Goal: Information Seeking & Learning: Stay updated

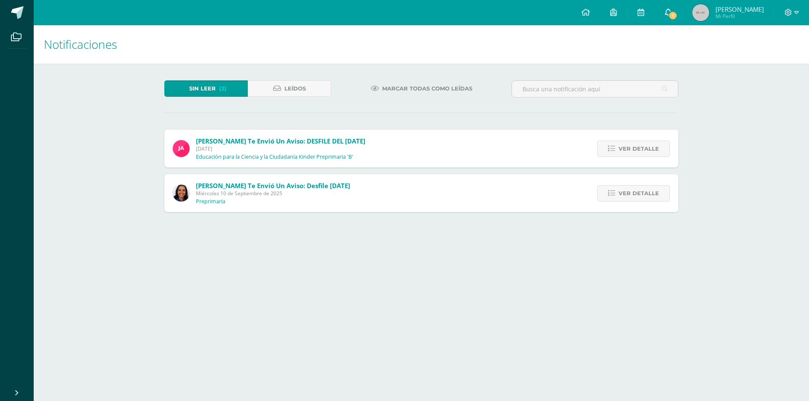
click at [673, 14] on span "1" at bounding box center [672, 15] width 9 height 9
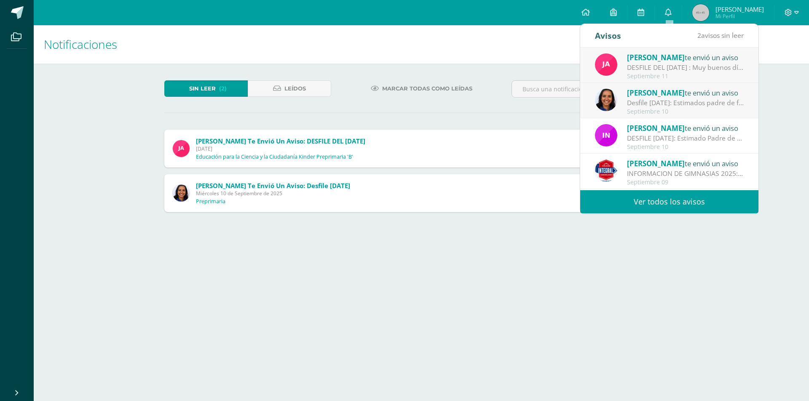
click at [662, 100] on div "Desfile [DATE]: Estimados padre de familia, es un gusto saludarlos. Por este me…" at bounding box center [685, 103] width 117 height 10
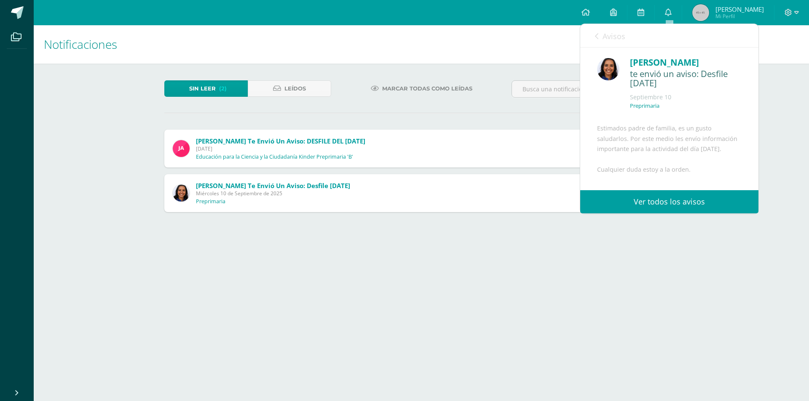
click at [600, 36] on link "Avisos" at bounding box center [610, 36] width 30 height 24
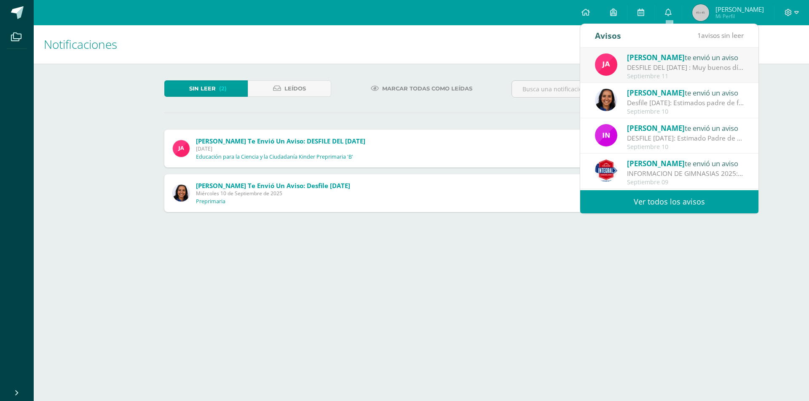
click at [673, 72] on div "DESFILE DEL 14 DE SEPTIEMBRE : Muy buenos días, queridos padres de familia, por…" at bounding box center [685, 68] width 117 height 10
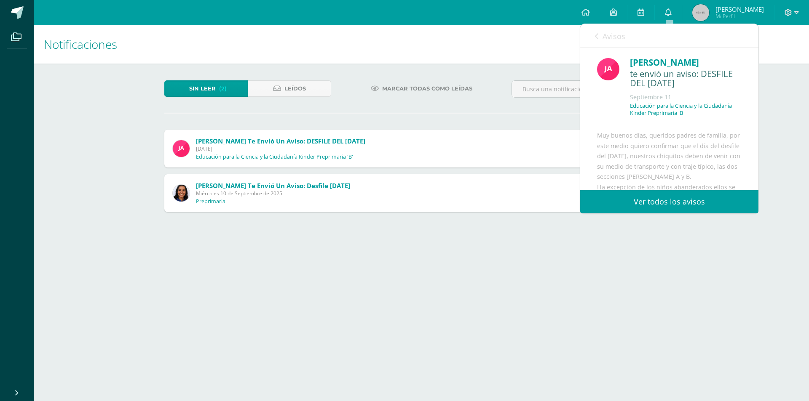
click at [600, 36] on link "Avisos" at bounding box center [610, 36] width 30 height 24
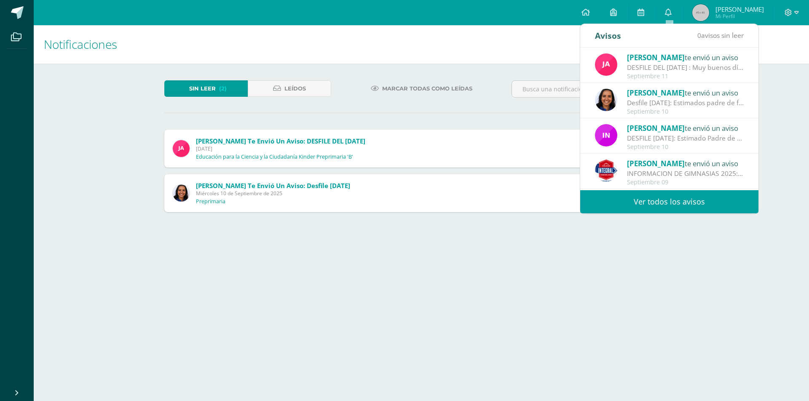
click at [646, 229] on html "Archivos Cerrar panel Configuración Cerrar sesión Helen Margarita Mi Perfil 1 0…" at bounding box center [404, 114] width 809 height 229
